Goal: Navigation & Orientation: Find specific page/section

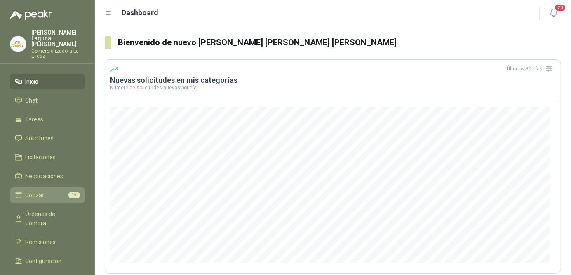
click at [42, 188] on link "Cotizar 15" at bounding box center [47, 196] width 75 height 16
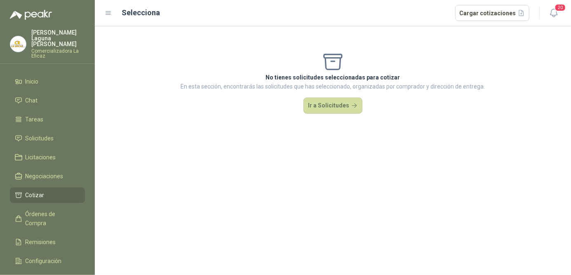
click at [47, 191] on li "Cotizar" at bounding box center [47, 195] width 65 height 9
click at [65, 210] on span "Órdenes de Compra" at bounding box center [52, 219] width 52 height 18
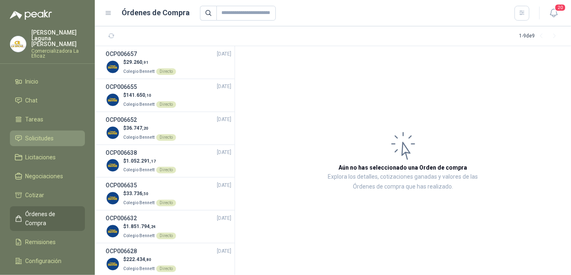
click at [49, 134] on span "Solicitudes" at bounding box center [40, 138] width 28 height 9
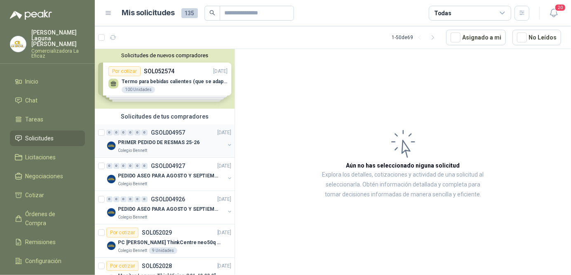
click at [147, 142] on p "PRIMER PEDIDO DE RESMAS 25-26" at bounding box center [159, 143] width 82 height 8
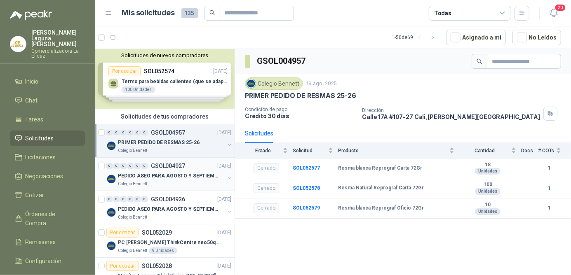
click at [170, 176] on p "PEDIDO ASEO PARA AGOSTO Y SEPTIEMBRE 2" at bounding box center [169, 176] width 103 height 8
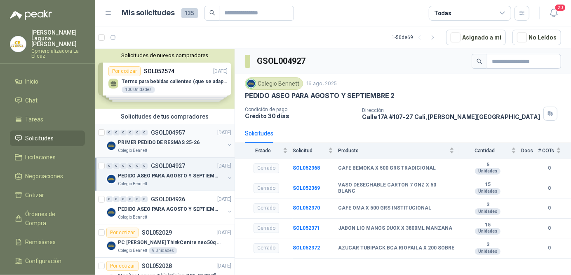
click at [150, 143] on p "PRIMER PEDIDO DE RESMAS 25-26" at bounding box center [159, 143] width 82 height 8
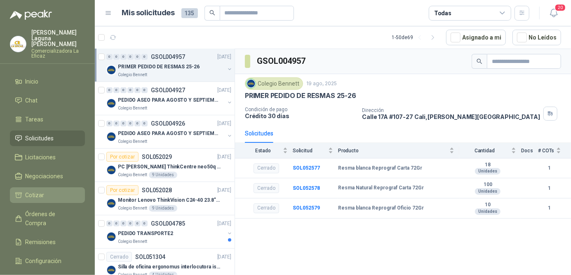
scroll to position [82, 0]
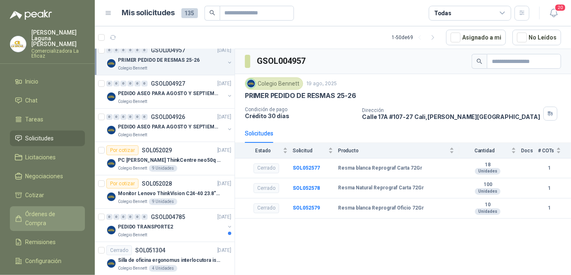
click at [63, 211] on span "Órdenes de Compra" at bounding box center [52, 219] width 52 height 18
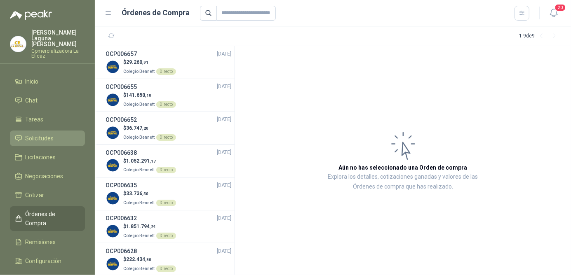
click at [44, 134] on span "Solicitudes" at bounding box center [40, 138] width 28 height 9
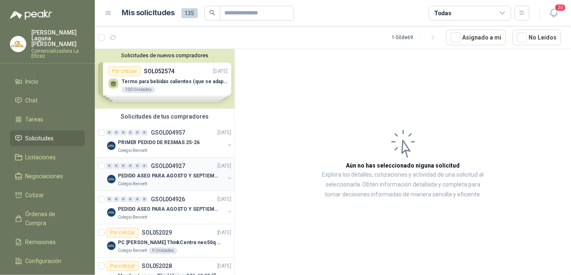
click at [184, 182] on div "Colegio Bennett" at bounding box center [171, 184] width 107 height 7
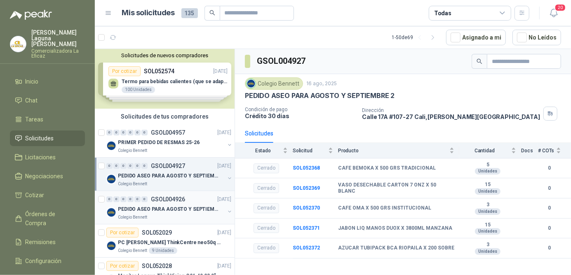
click at [184, 203] on div "0 0 0 0 0 0 GSOL004926 [DATE]" at bounding box center [169, 200] width 127 height 10
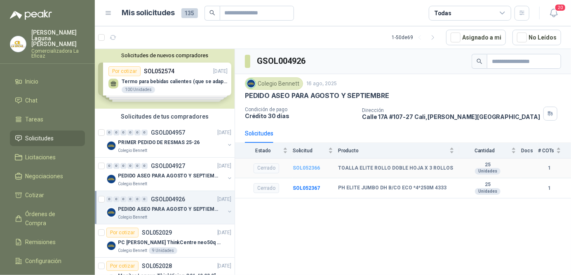
click at [314, 167] on b "SOL052366" at bounding box center [306, 168] width 27 height 6
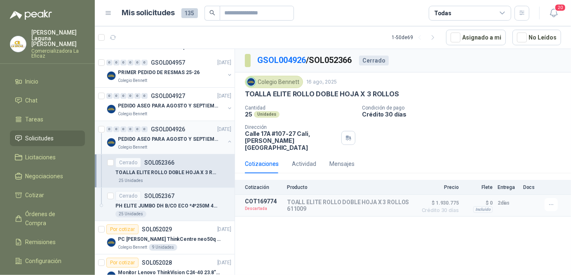
scroll to position [82, 0]
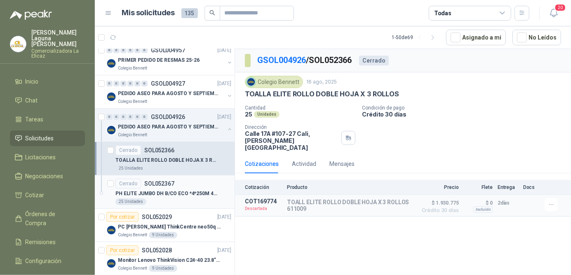
click at [176, 194] on p "PH ELITE JUMBO DH B/CO ECO *4*250M 4333" at bounding box center [166, 194] width 103 height 8
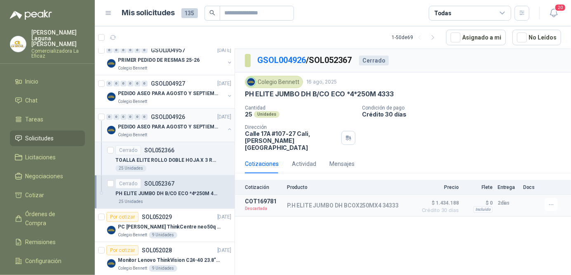
scroll to position [41, 0]
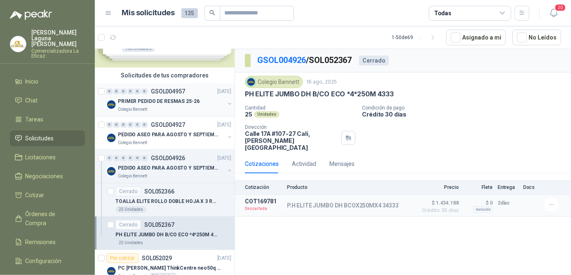
click at [167, 103] on p "PRIMER PEDIDO DE RESMAS 25-26" at bounding box center [159, 102] width 82 height 8
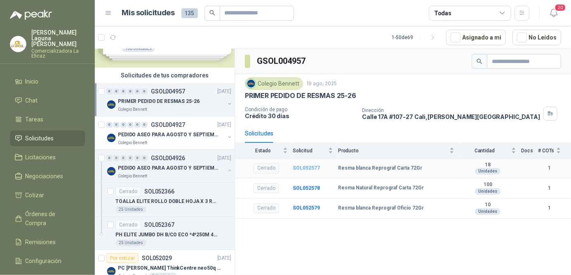
click at [310, 167] on b "SOL052577" at bounding box center [306, 168] width 27 height 6
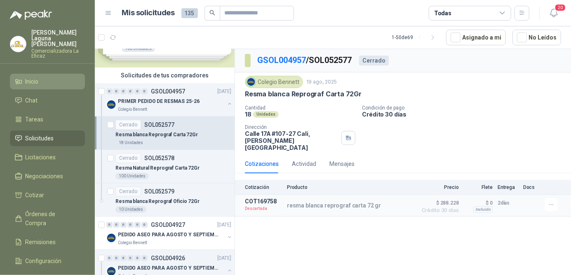
click at [35, 77] on span "Inicio" at bounding box center [32, 81] width 13 height 9
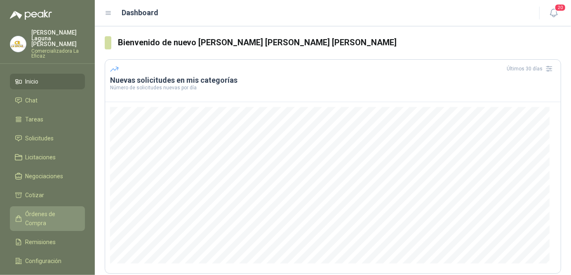
click at [58, 210] on span "Órdenes de Compra" at bounding box center [52, 219] width 52 height 18
